Goal: Information Seeking & Learning: Learn about a topic

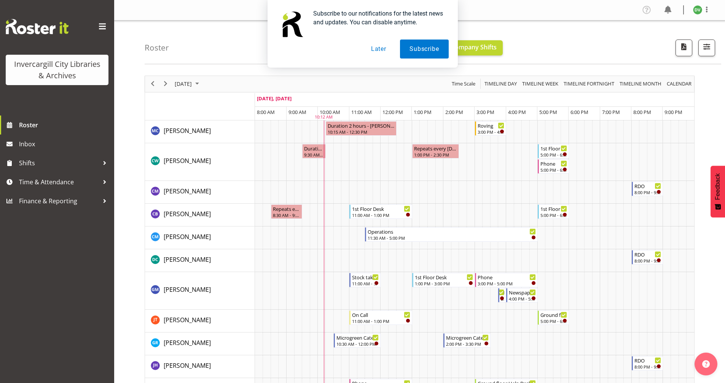
click at [379, 51] on button "Later" at bounding box center [378, 49] width 34 height 19
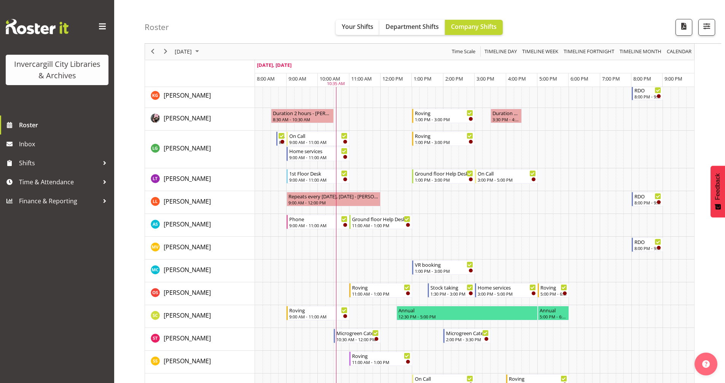
scroll to position [242, 0]
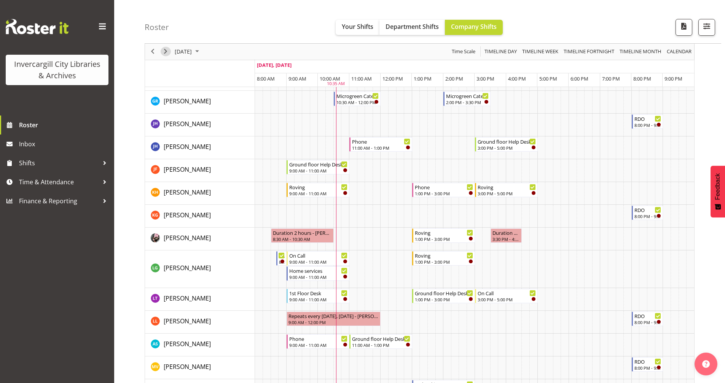
click at [164, 49] on span "Next" at bounding box center [165, 52] width 9 height 10
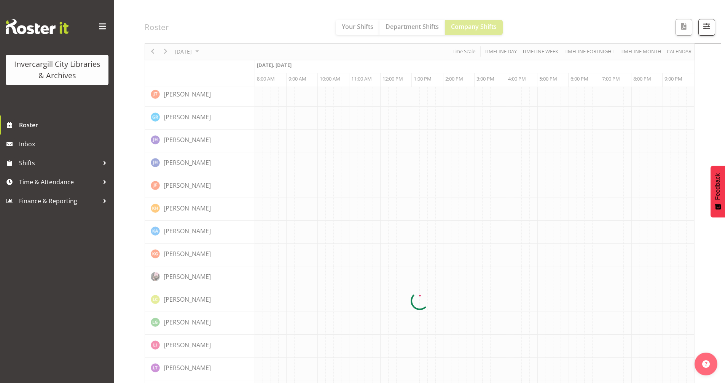
scroll to position [0, 0]
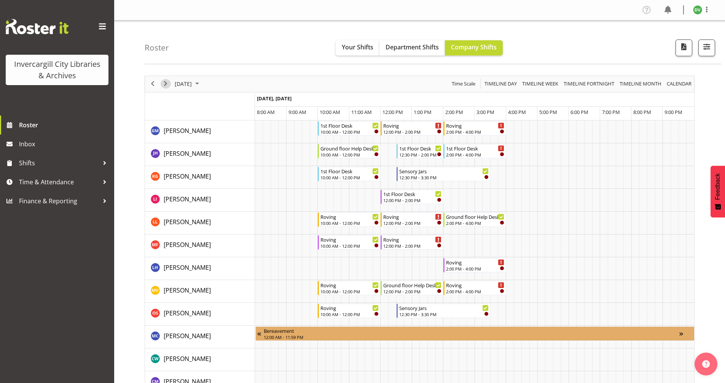
click at [166, 84] on span "Next" at bounding box center [165, 84] width 9 height 10
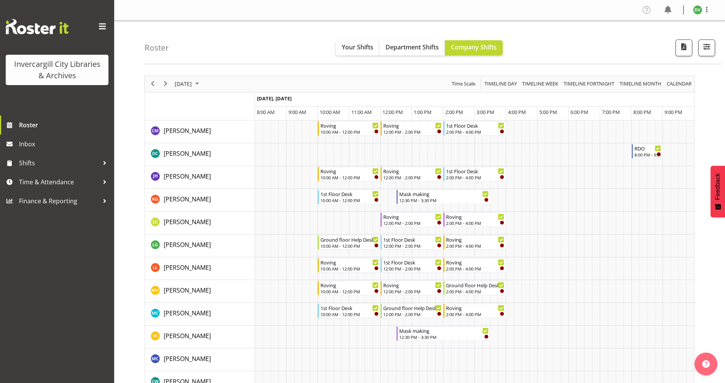
click at [166, 84] on span "Next" at bounding box center [165, 84] width 9 height 10
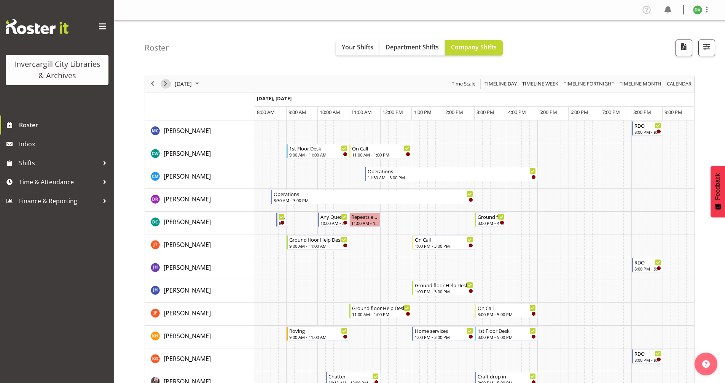
click at [165, 85] on span "Next" at bounding box center [165, 84] width 9 height 10
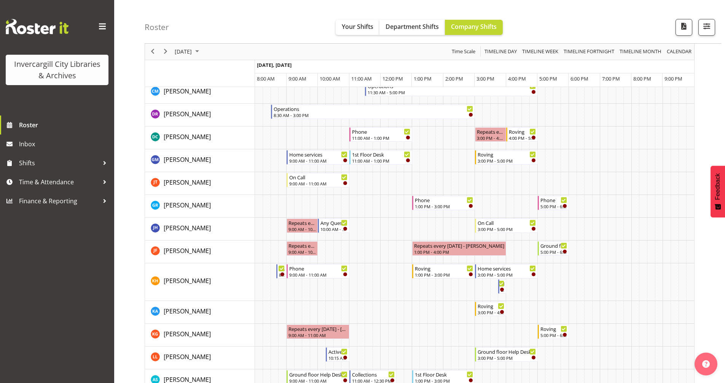
scroll to position [38, 0]
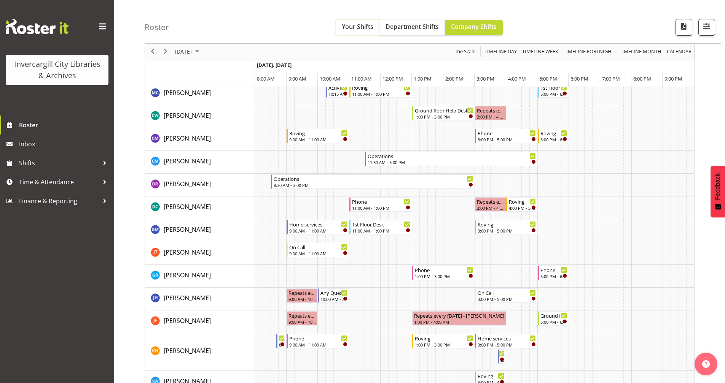
click at [354, 25] on span "Your Shifts" at bounding box center [358, 26] width 32 height 8
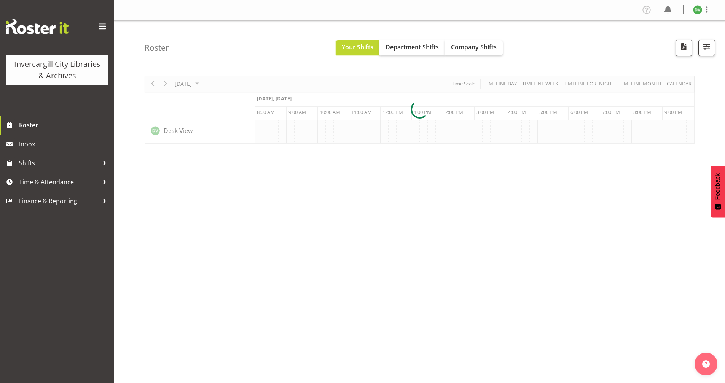
scroll to position [0, 0]
click at [165, 84] on span "Next" at bounding box center [165, 84] width 9 height 10
click at [152, 84] on span "Previous" at bounding box center [152, 84] width 9 height 10
click at [152, 84] on div at bounding box center [420, 110] width 550 height 68
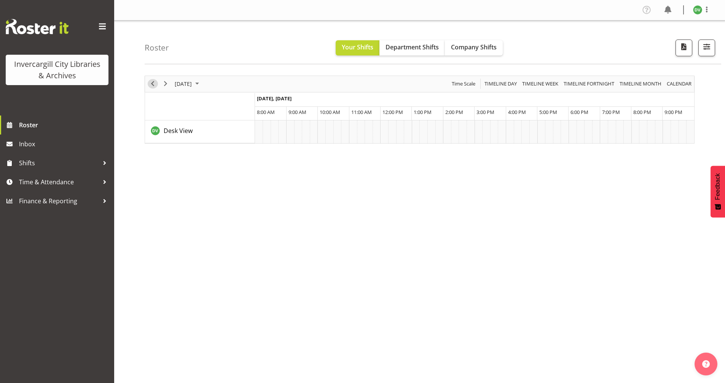
click at [152, 84] on span "Previous" at bounding box center [152, 84] width 9 height 10
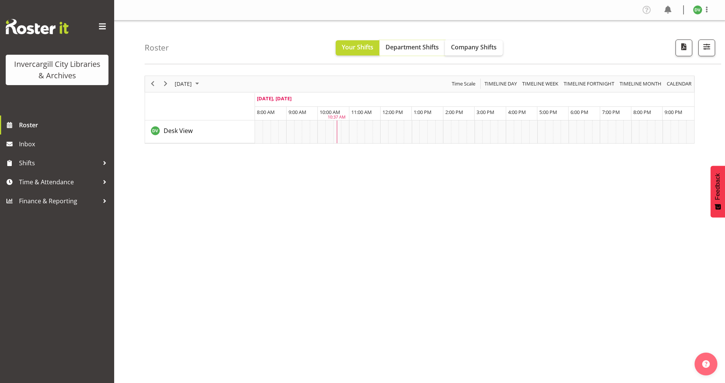
click at [418, 48] on span "Department Shifts" at bounding box center [411, 47] width 53 height 8
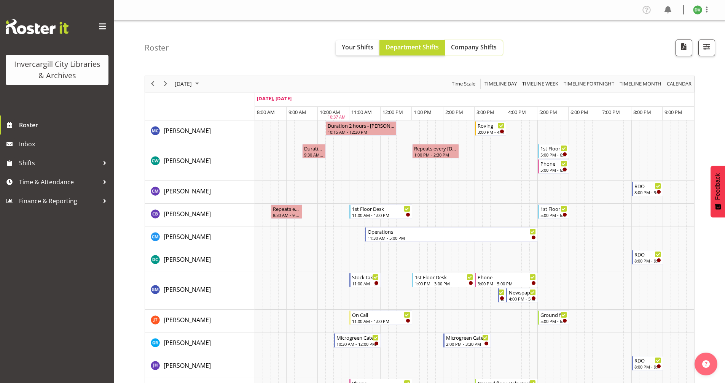
click at [484, 47] on span "Company Shifts" at bounding box center [474, 47] width 46 height 8
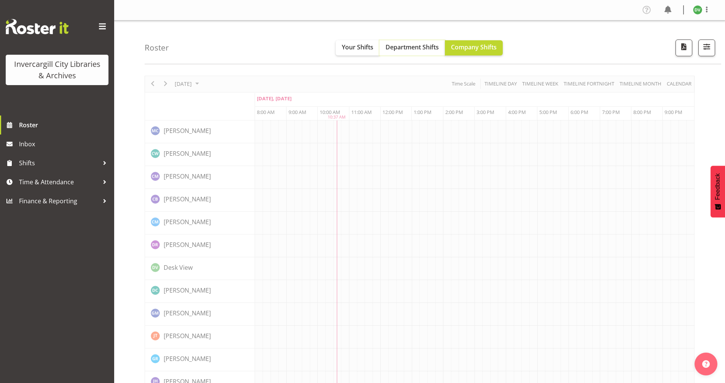
click at [422, 47] on span "Department Shifts" at bounding box center [411, 47] width 53 height 8
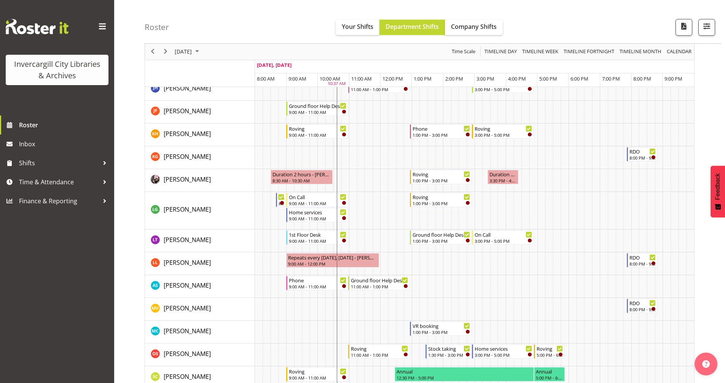
scroll to position [304, 0]
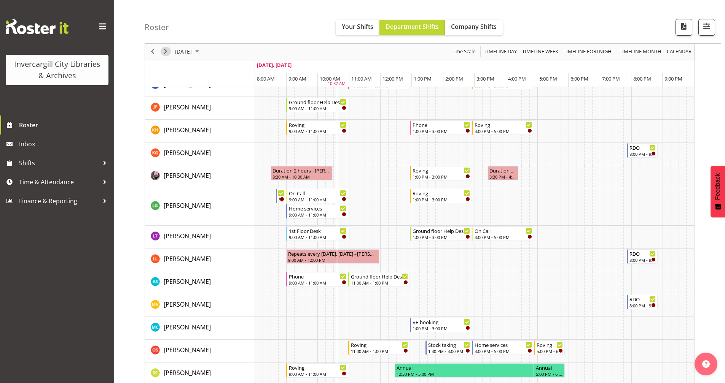
click at [164, 52] on span "Next" at bounding box center [165, 52] width 9 height 10
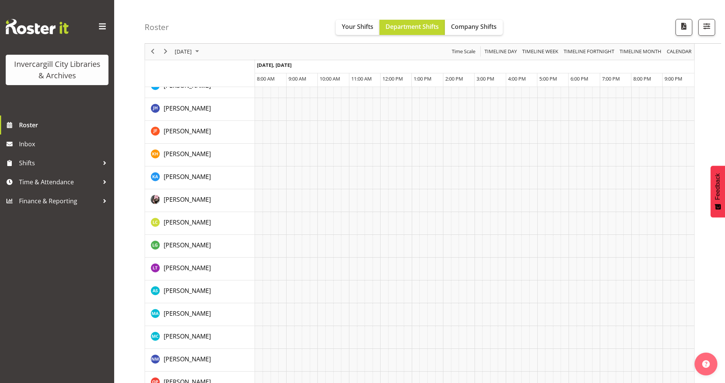
scroll to position [457, 0]
click at [166, 52] on span "Next" at bounding box center [165, 52] width 9 height 10
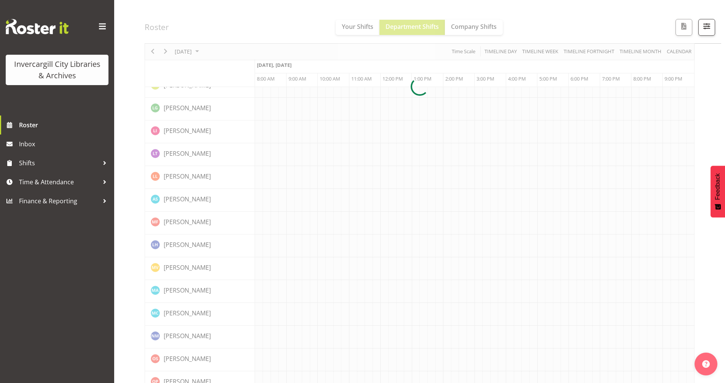
scroll to position [0, 0]
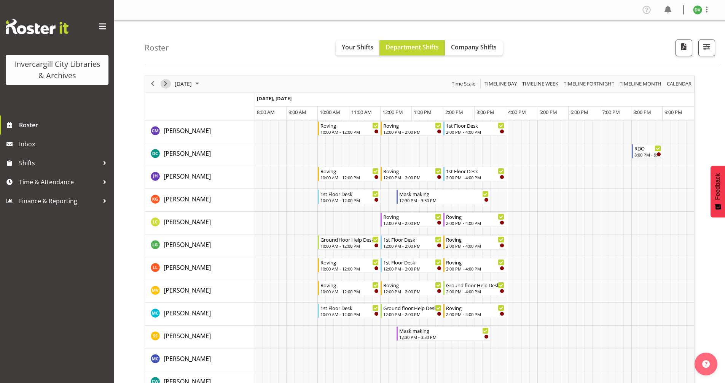
click at [164, 84] on span "Next" at bounding box center [165, 84] width 9 height 10
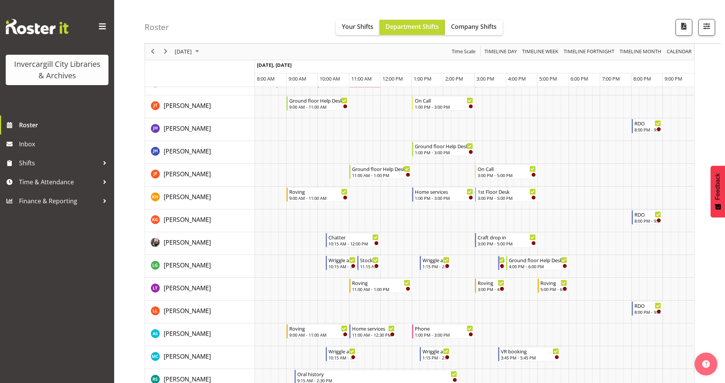
scroll to position [152, 0]
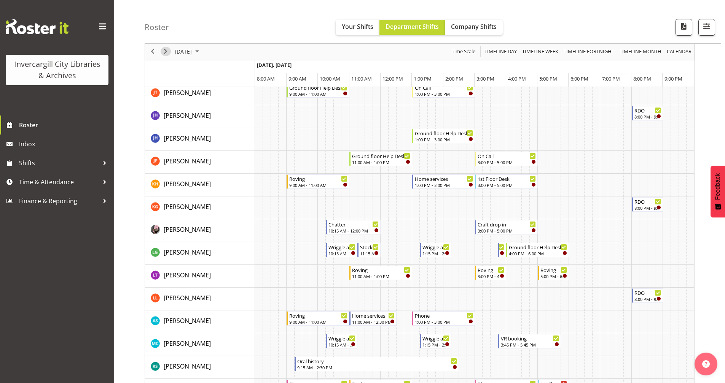
click at [168, 50] on span "Next" at bounding box center [165, 52] width 9 height 10
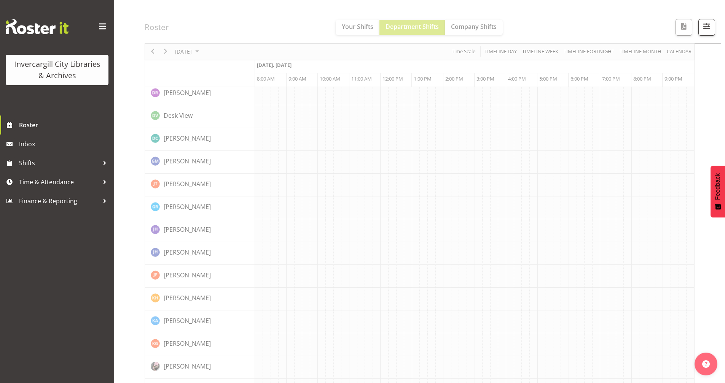
scroll to position [0, 0]
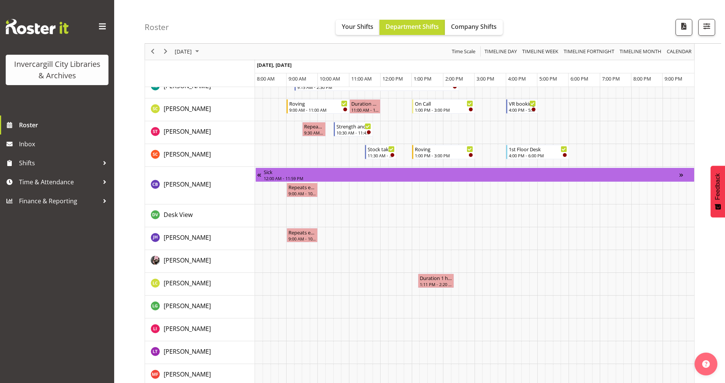
scroll to position [566, 0]
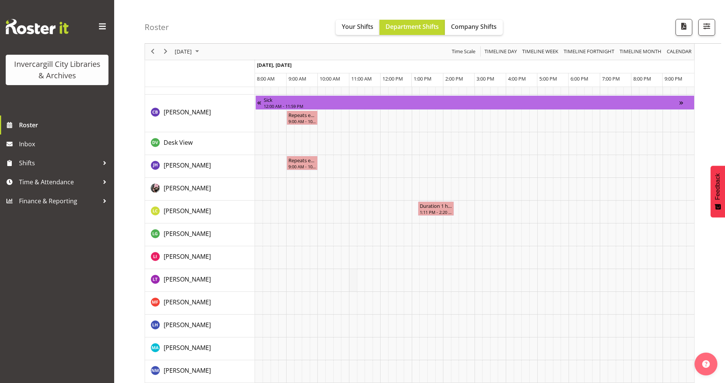
click at [350, 290] on td "Timeline Day of October 7, 2025" at bounding box center [353, 280] width 8 height 23
